Goal: Navigation & Orientation: Go to known website

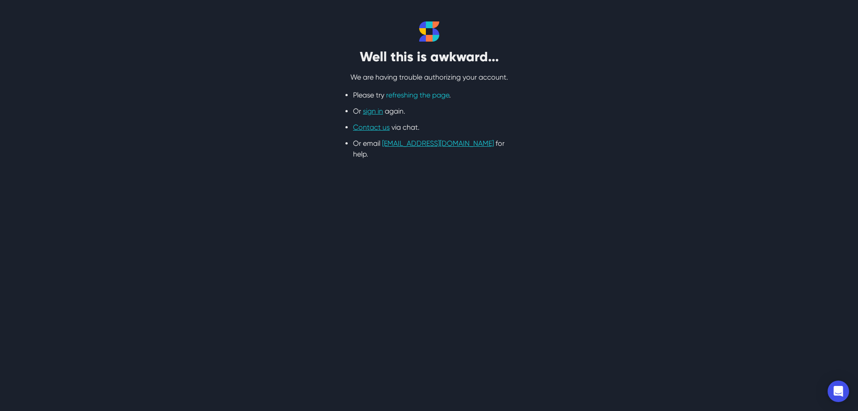
click at [434, 95] on link "refreshing the page" at bounding box center [417, 95] width 63 height 8
click at [376, 111] on link "sign in" at bounding box center [373, 111] width 20 height 8
click at [408, 95] on link "refreshing the page" at bounding box center [417, 95] width 63 height 8
click at [418, 96] on link "refreshing the page" at bounding box center [417, 95] width 63 height 8
